Goal: Entertainment & Leisure: Consume media (video, audio)

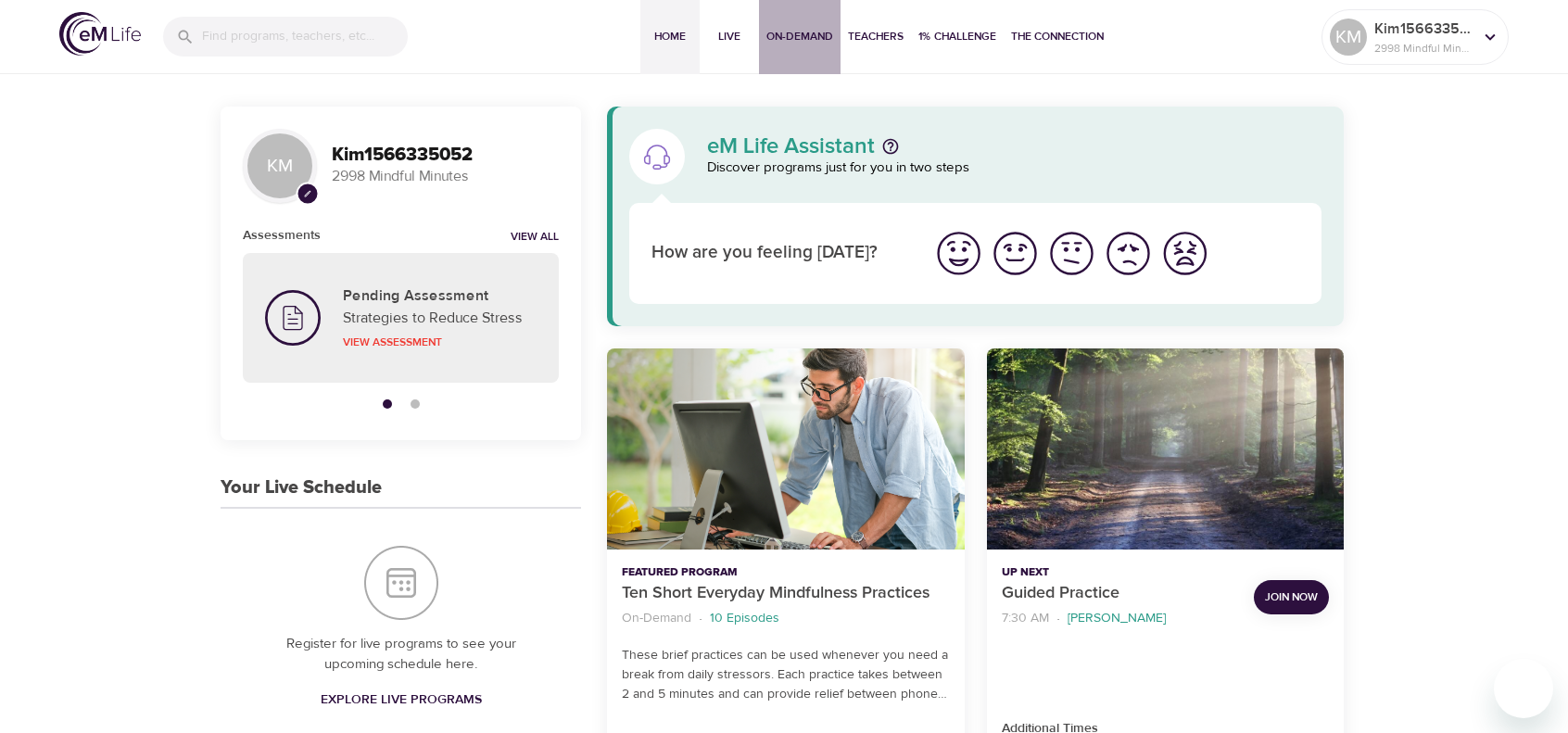
click at [795, 37] on span "On-Demand" at bounding box center [799, 36] width 67 height 19
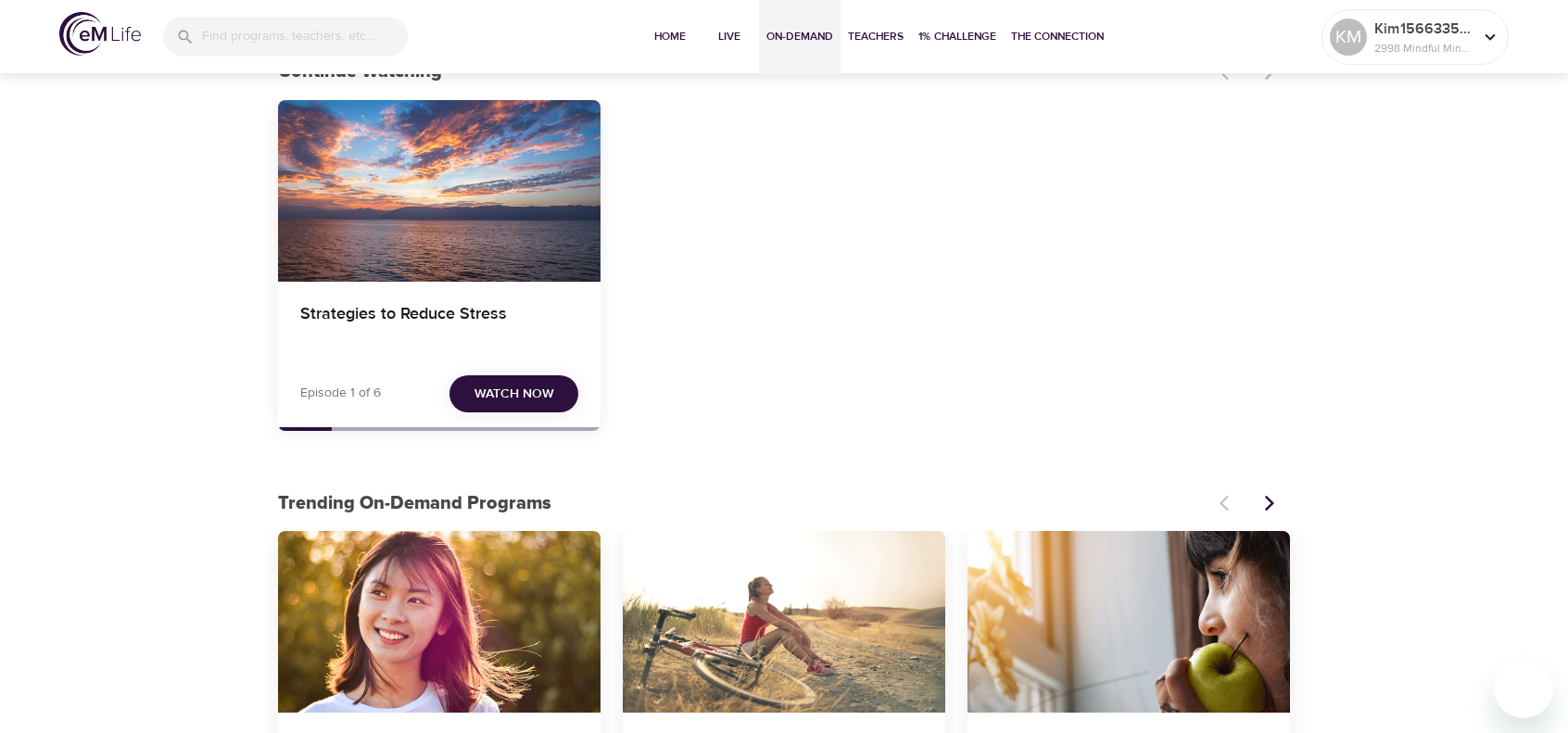
scroll to position [93, 0]
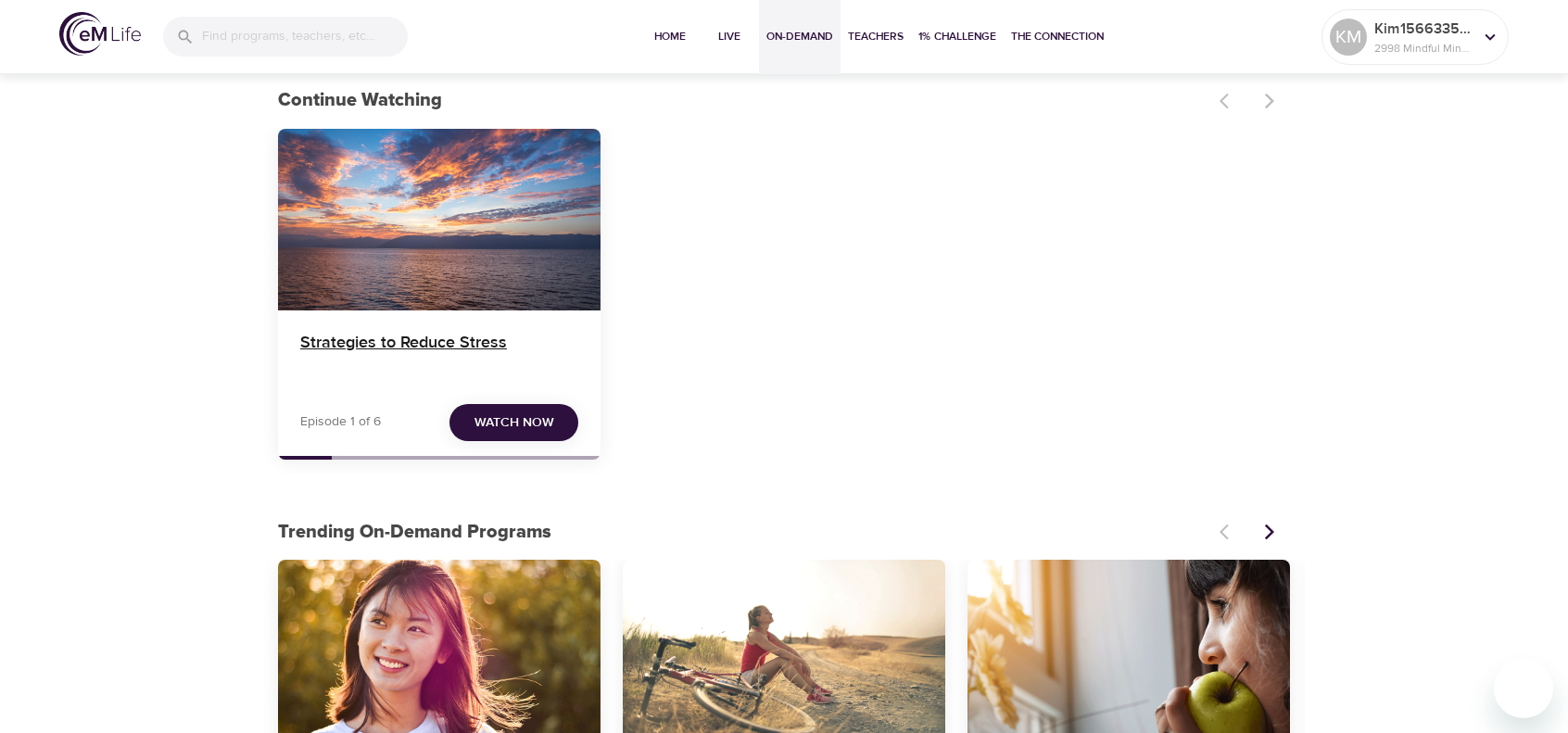
click at [488, 344] on h4 "Strategies to Reduce Stress" at bounding box center [439, 355] width 278 height 45
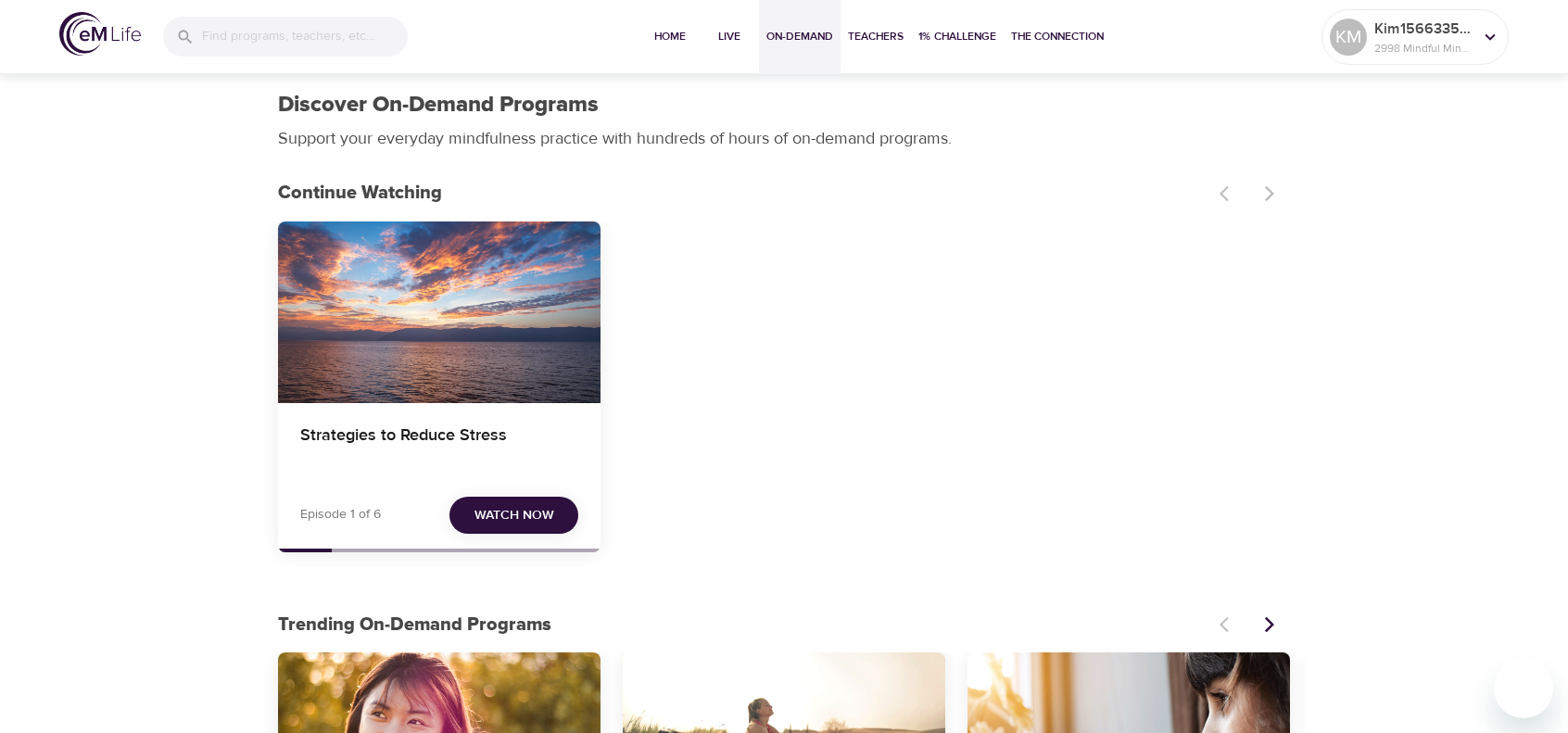
click at [508, 516] on span "Watch Now" at bounding box center [513, 515] width 79 height 23
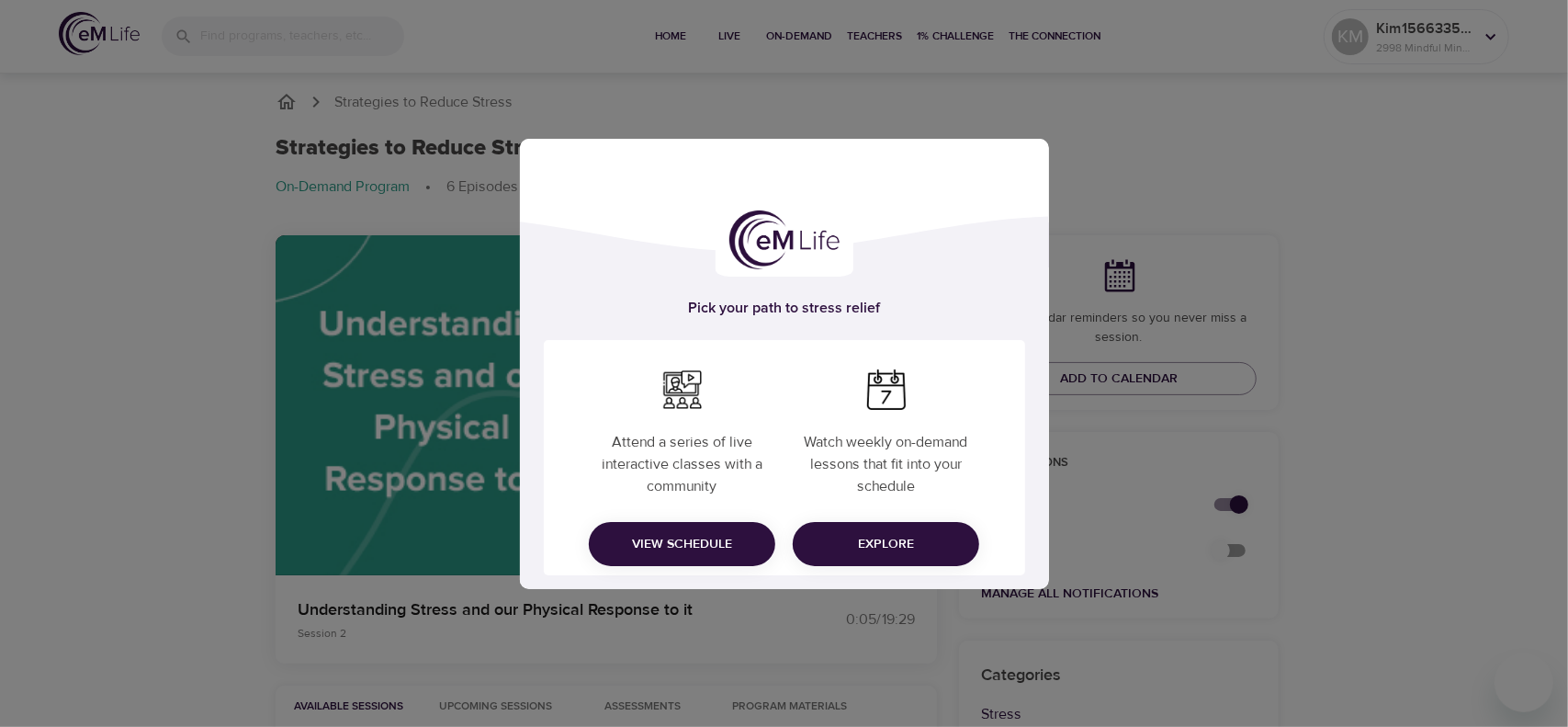
click at [830, 536] on span "Explore" at bounding box center [886, 544] width 157 height 23
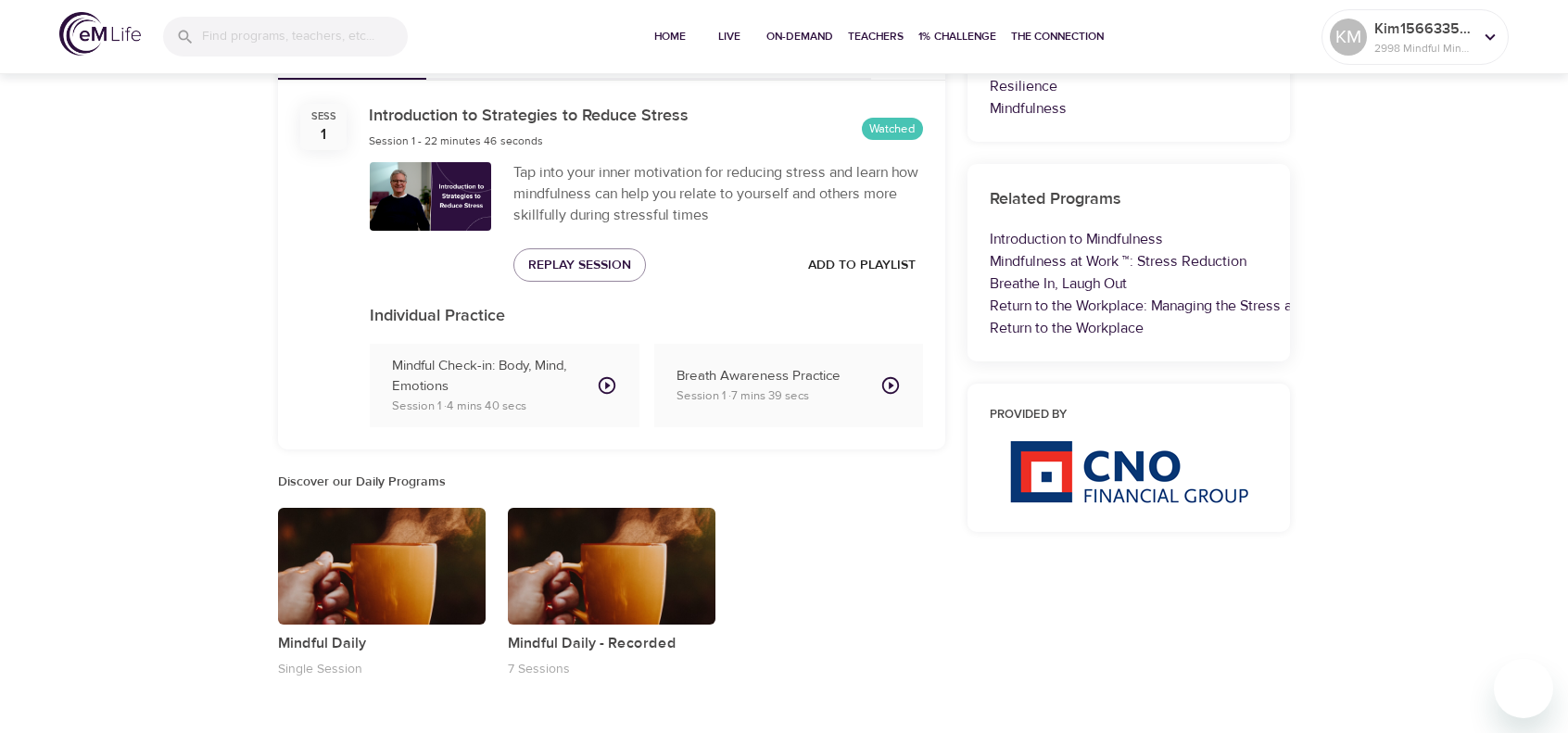
scroll to position [715, 0]
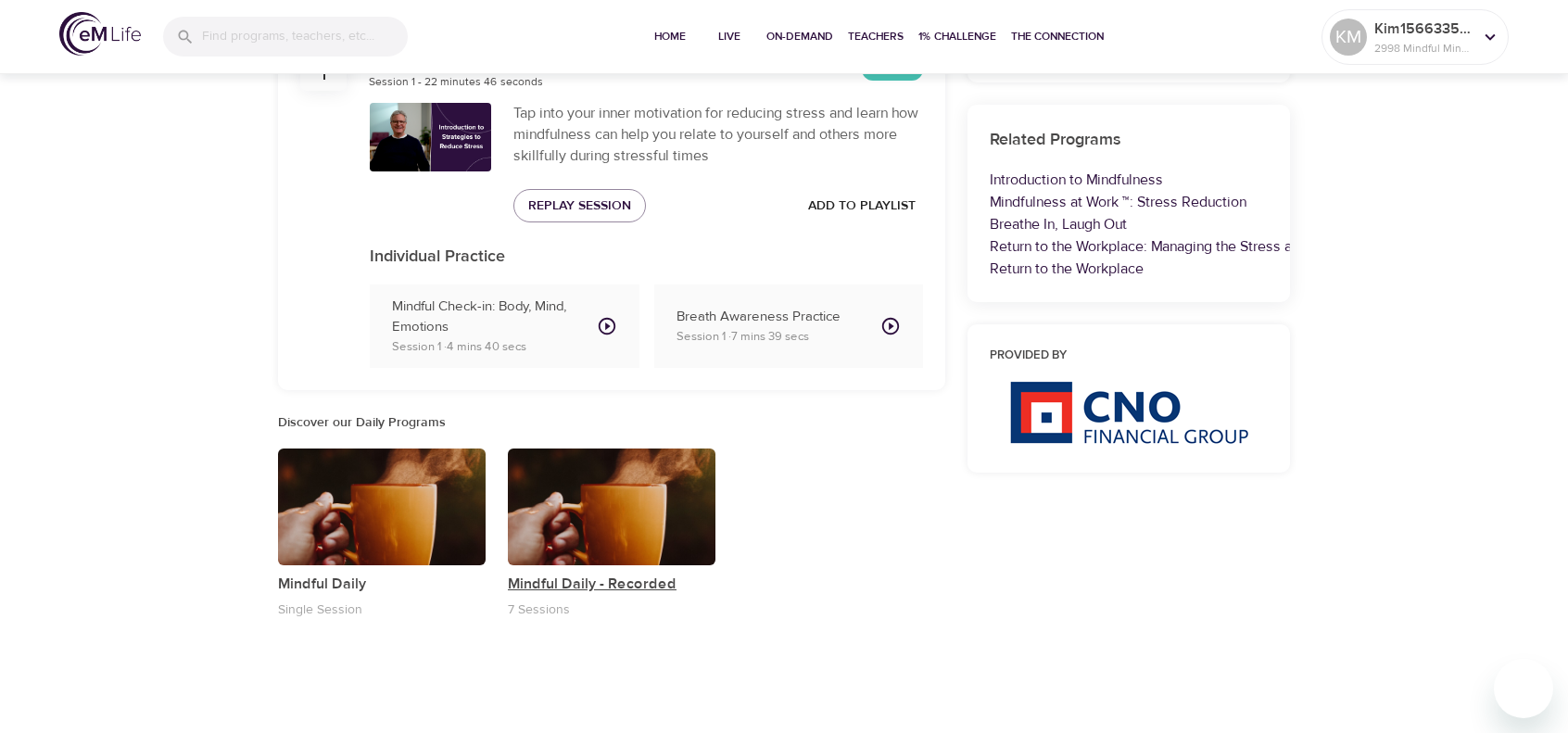
click at [571, 576] on p "Mindful Daily - Recorded" at bounding box center [611, 583] width 207 height 22
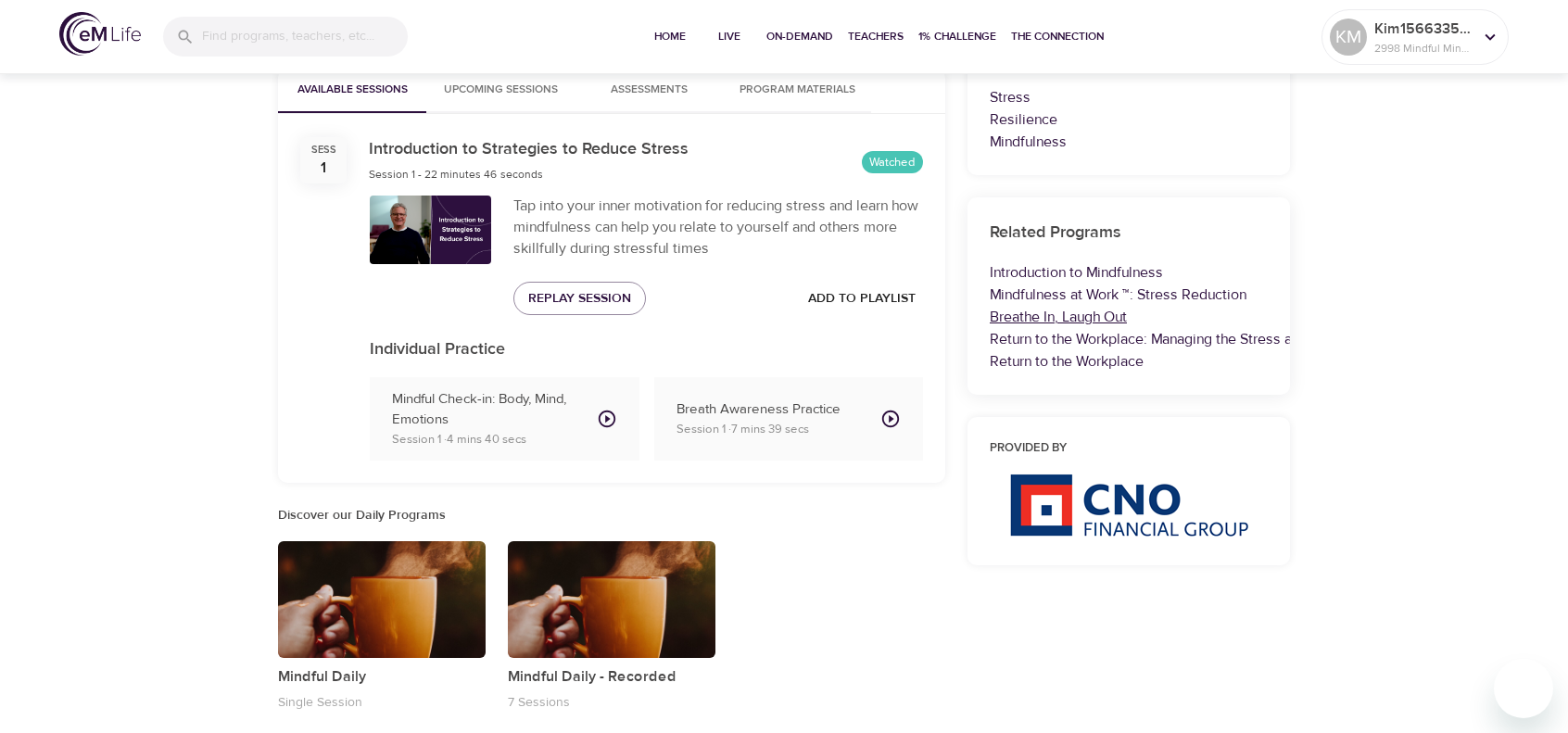
click at [1073, 317] on link "Breathe In, Laugh Out" at bounding box center [1057, 316] width 137 height 18
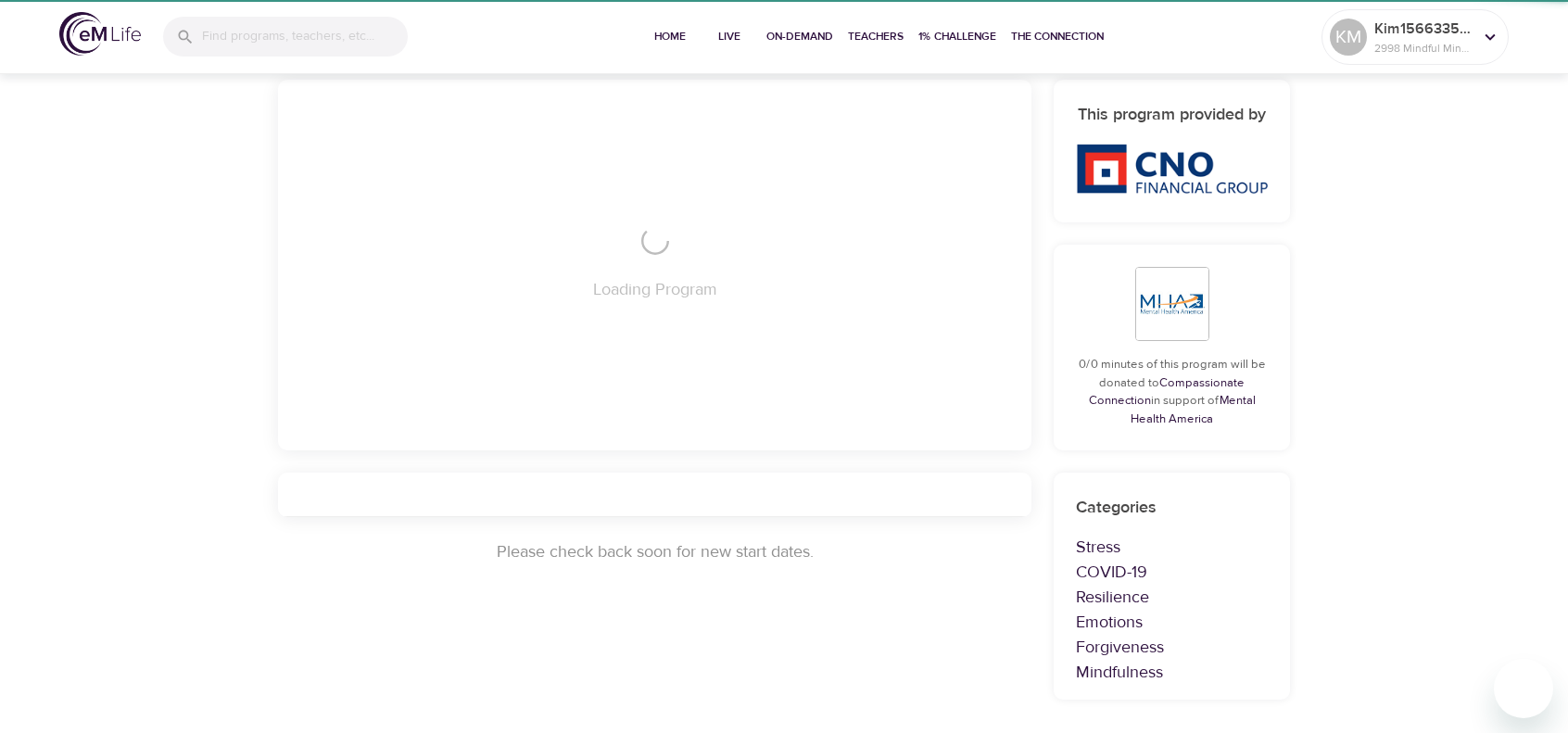
scroll to position [404, 0]
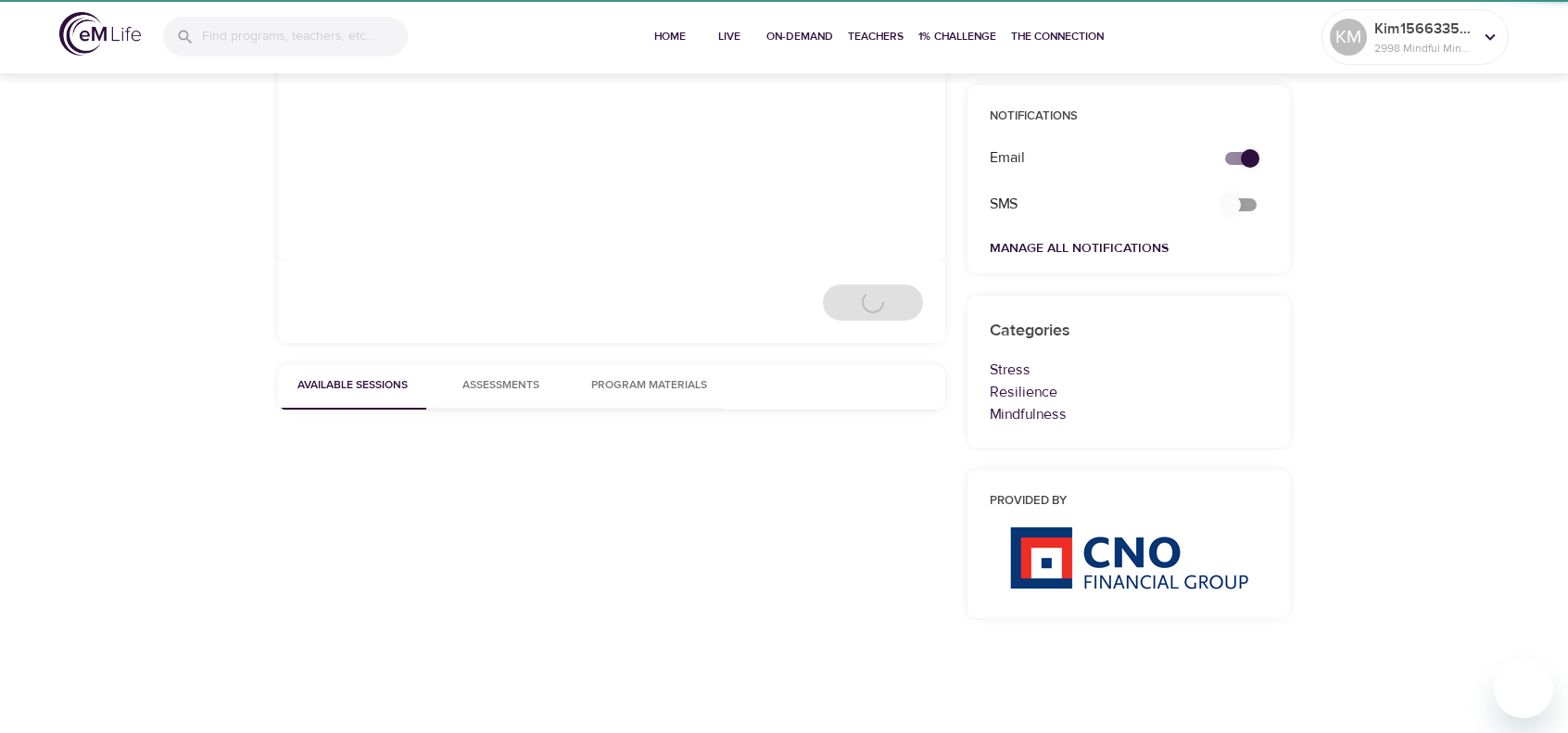
scroll to position [349, 0]
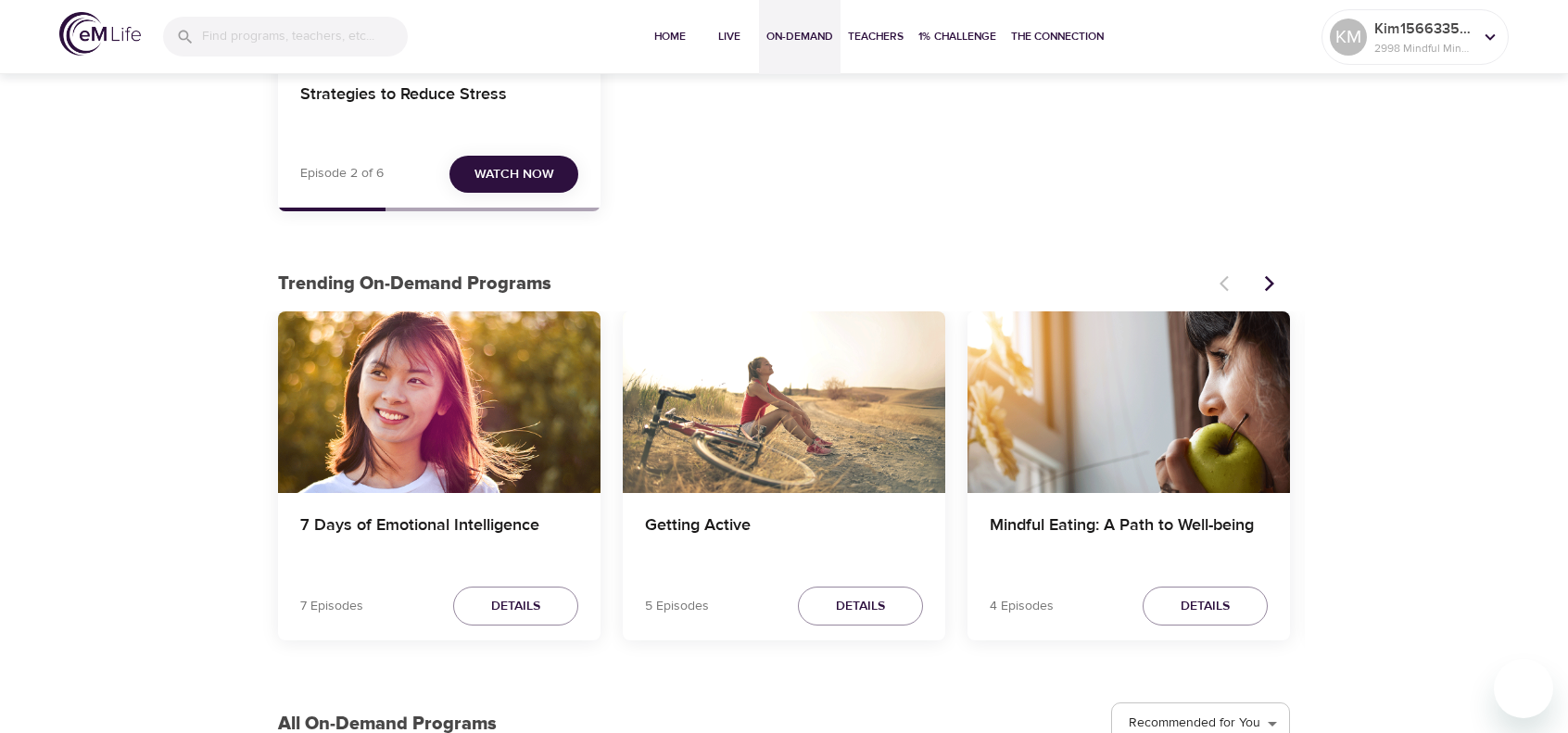
scroll to position [371, 0]
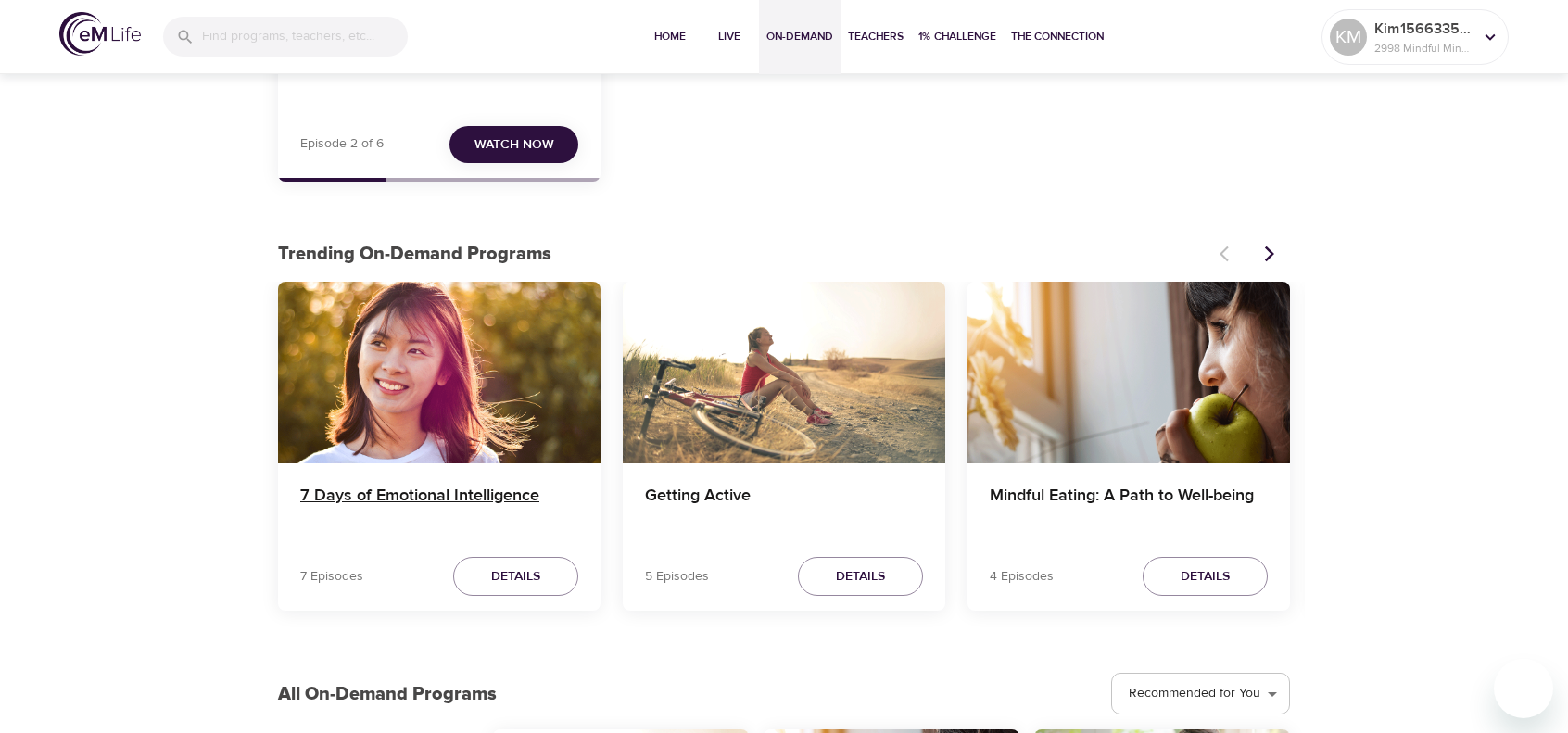
click at [421, 492] on h4 "7 Days of Emotional Intelligence" at bounding box center [439, 507] width 278 height 45
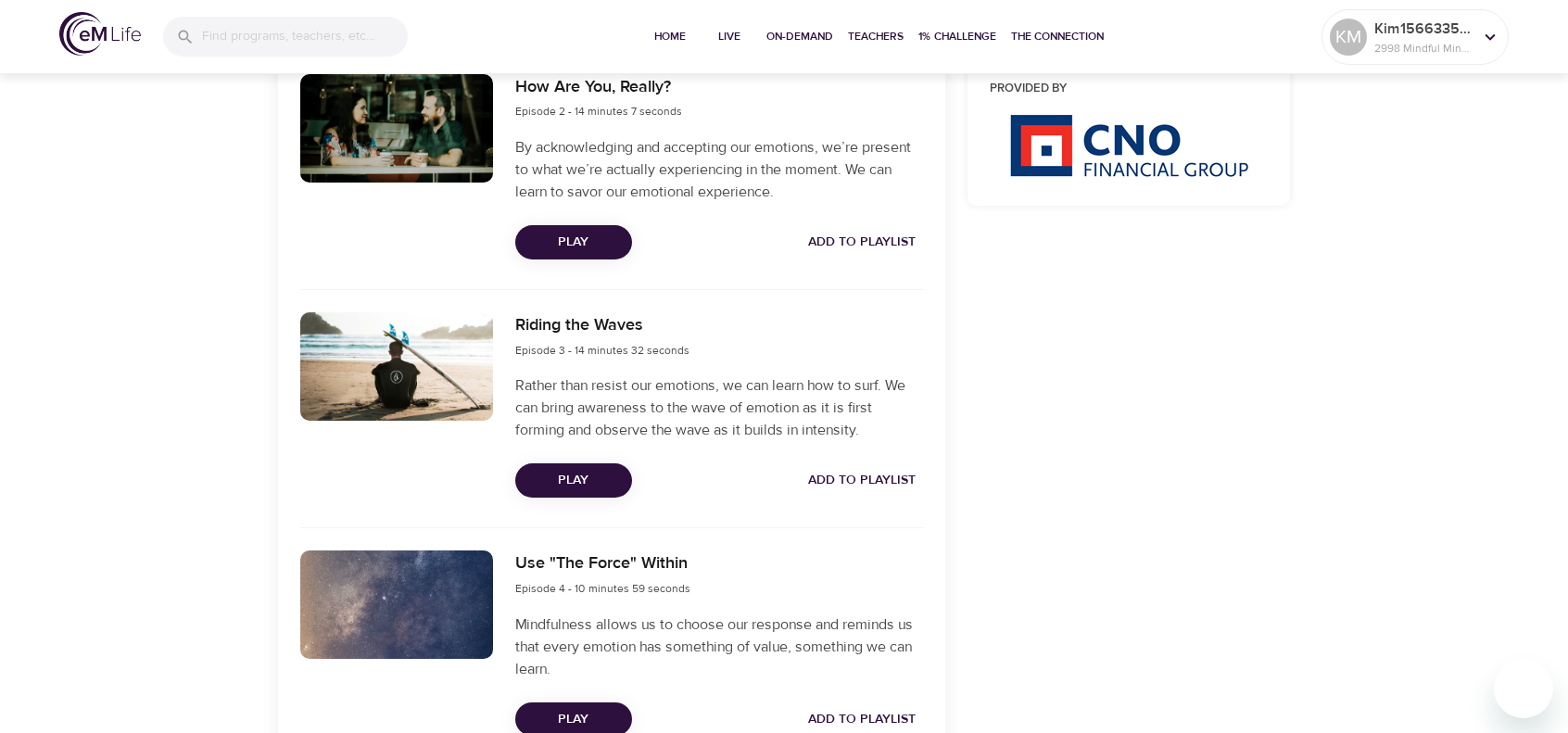
scroll to position [1019, 0]
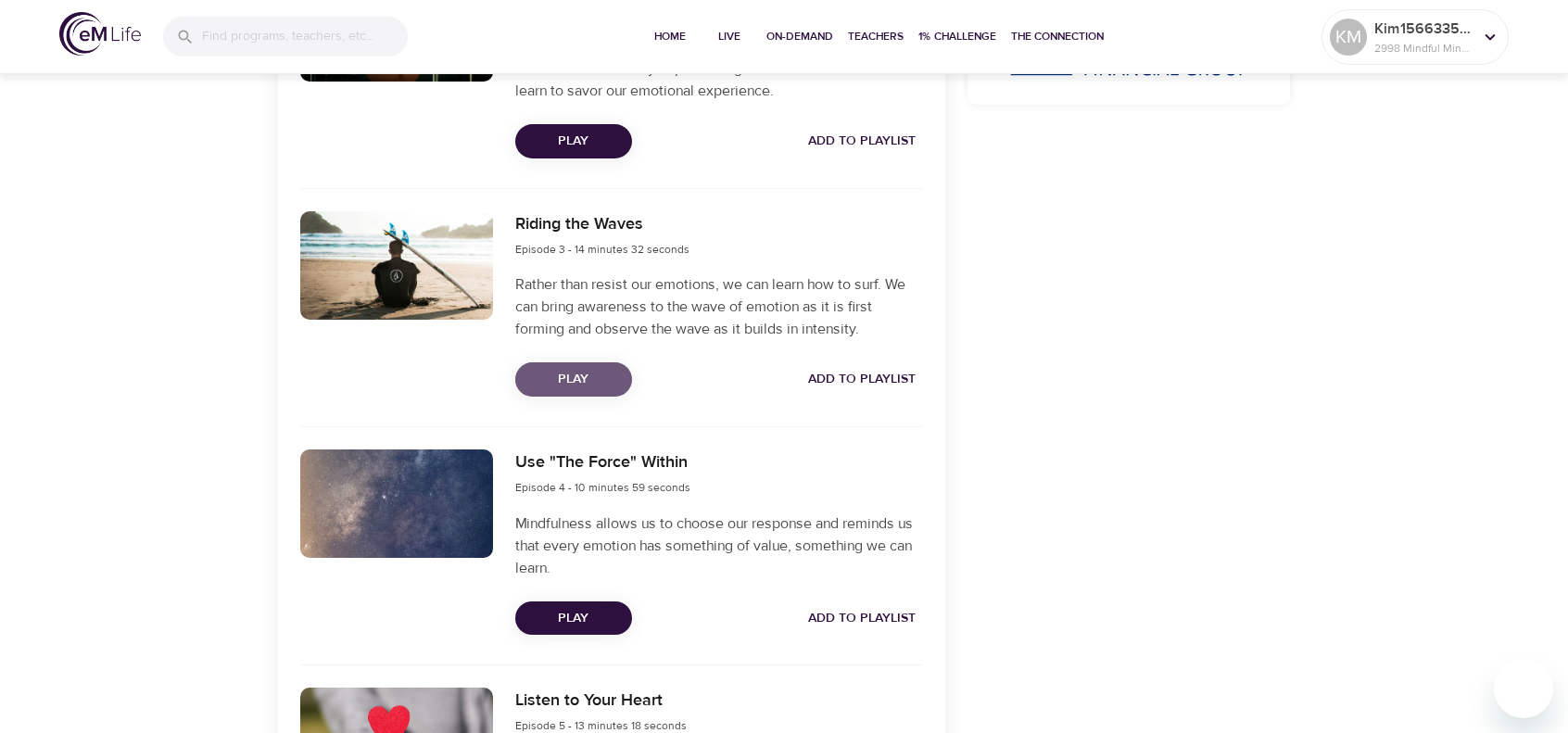
click at [573, 381] on span "Play" at bounding box center [573, 379] width 87 height 23
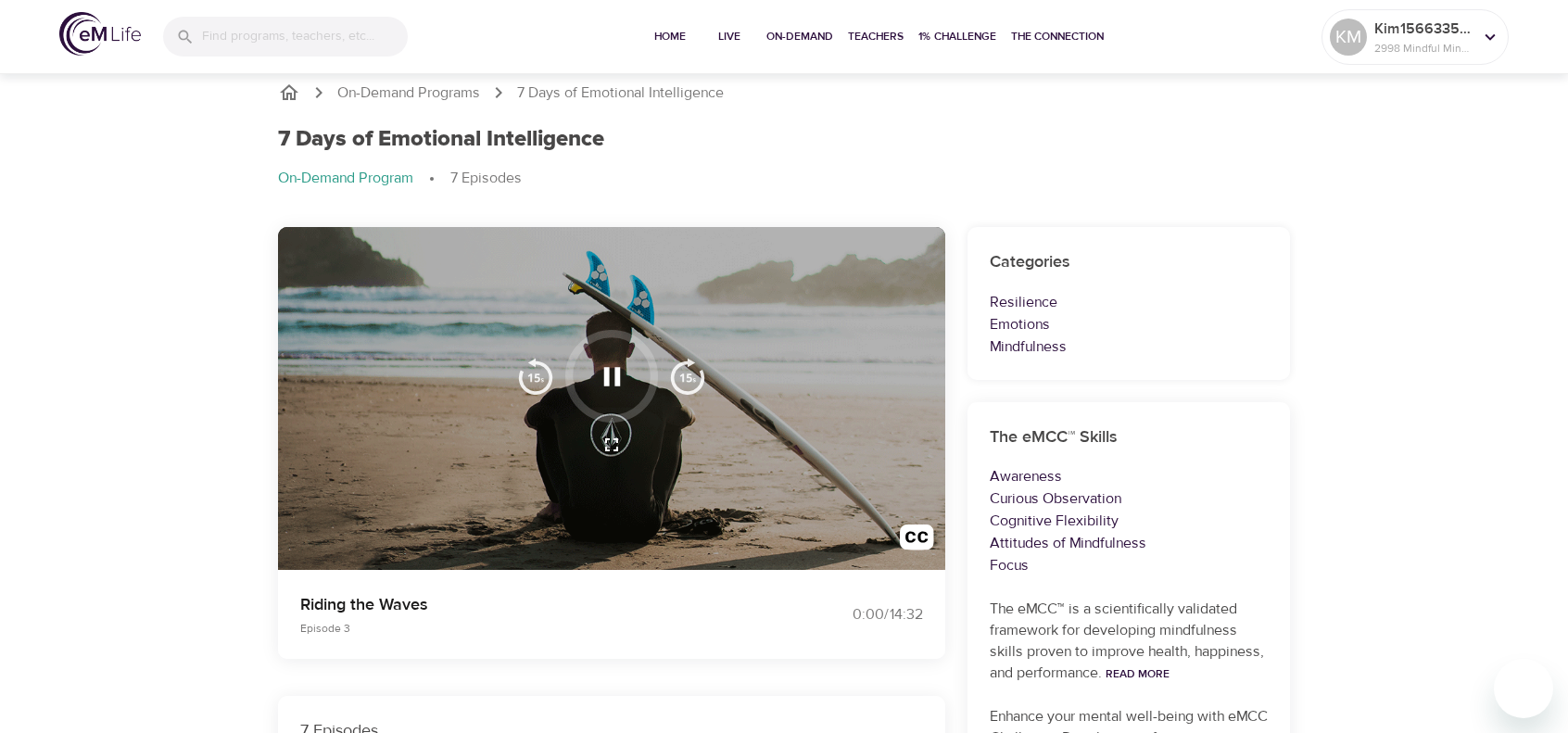
scroll to position [0, 0]
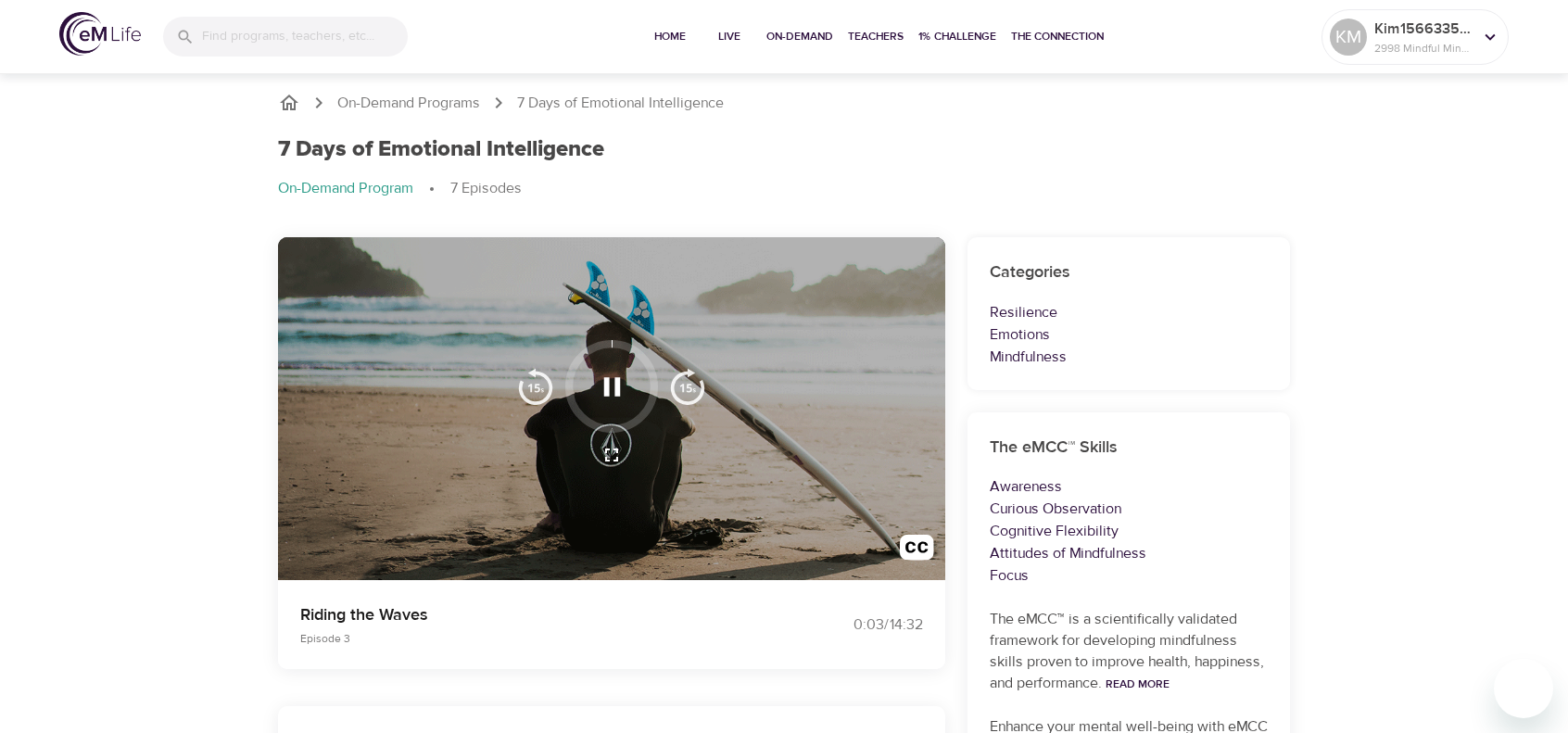
click at [615, 386] on icon "button" at bounding box center [611, 385] width 16 height 18
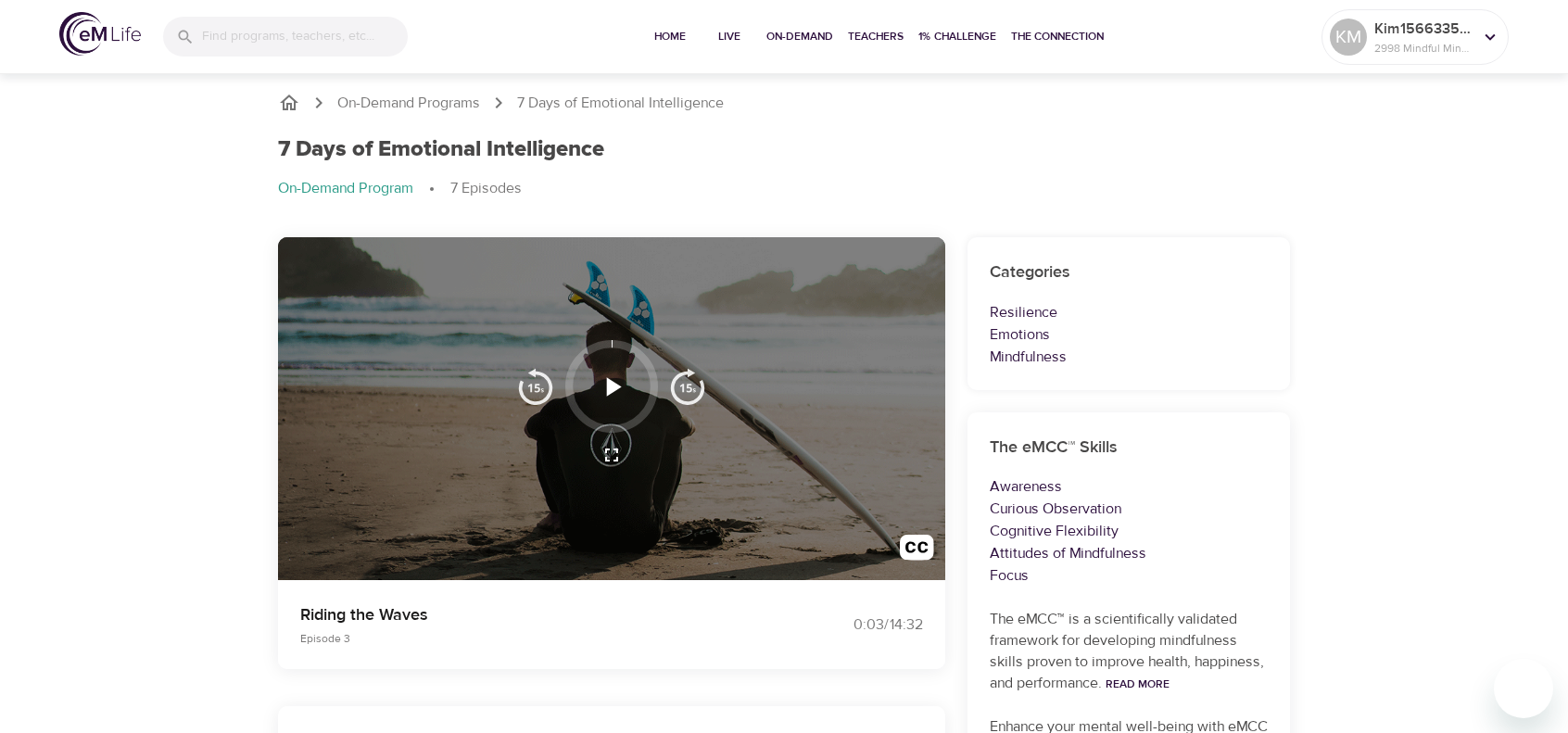
click at [608, 385] on icon "button" at bounding box center [614, 385] width 15 height 18
